Goal: Find specific page/section: Find specific page/section

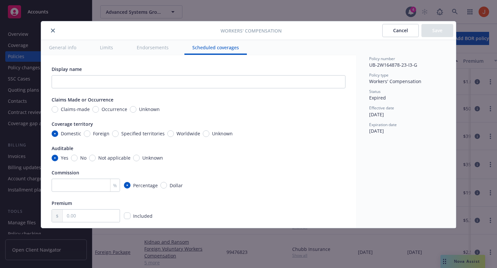
scroll to position [612, 0]
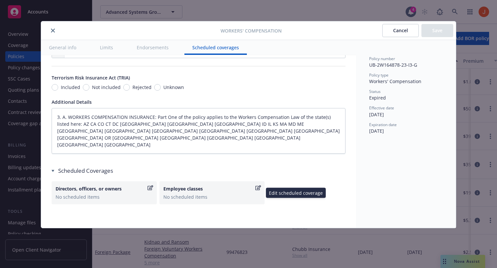
click at [258, 189] on icon "button" at bounding box center [259, 187] width 6 height 5
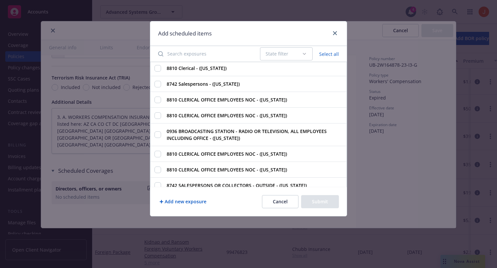
scroll to position [0, 0]
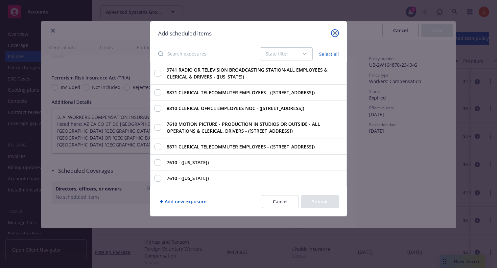
click at [336, 32] on icon "close" at bounding box center [335, 33] width 4 height 4
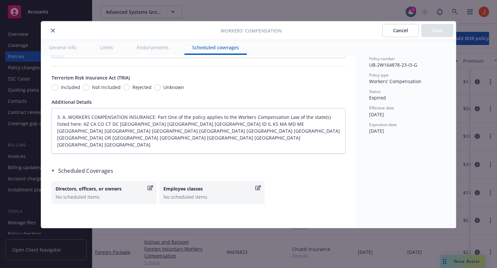
type textarea "x"
